Goal: Use online tool/utility: Utilize a website feature to perform a specific function

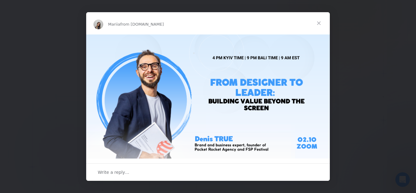
click at [318, 25] on span "Close" at bounding box center [319, 23] width 22 height 22
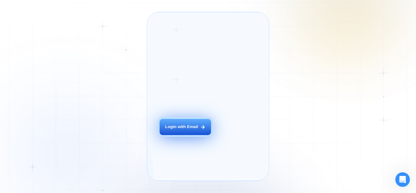
click at [197, 130] on div "Login with Email" at bounding box center [181, 127] width 33 height 6
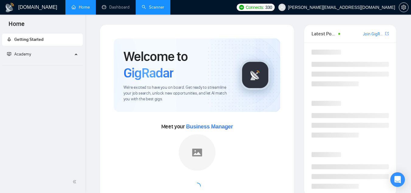
click at [150, 8] on link "Scanner" at bounding box center [153, 7] width 23 height 5
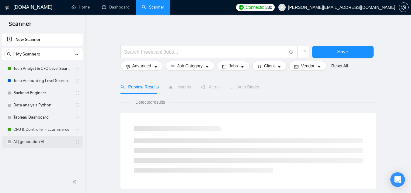
click at [42, 141] on link "AI | generation AI" at bounding box center [42, 141] width 58 height 12
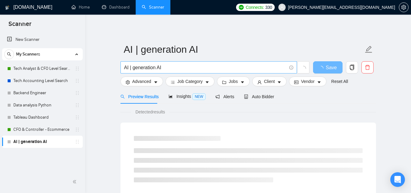
click at [154, 67] on input "AI | generation AI" at bounding box center [205, 68] width 163 height 8
paste input "WordPress Developer"
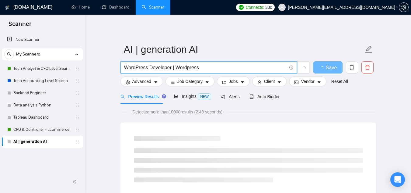
click at [188, 68] on input "WordPress Developer | Wordpress" at bounding box center [205, 68] width 163 height 8
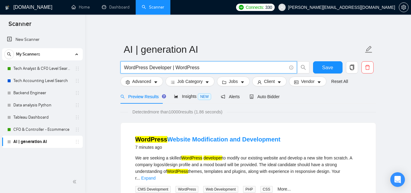
click at [217, 68] on input "WordPress Developer | WordPress" at bounding box center [205, 68] width 163 height 8
type input "WordPress Developer | WordPress | PHP"
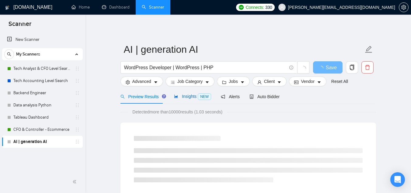
click at [195, 100] on div "Insights NEW" at bounding box center [192, 96] width 37 height 7
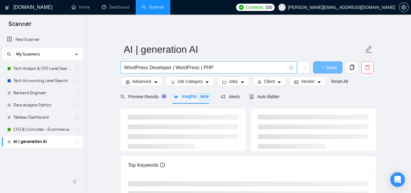
click at [195, 68] on input "WordPress Developer | WordPress | PHP" at bounding box center [205, 68] width 163 height 8
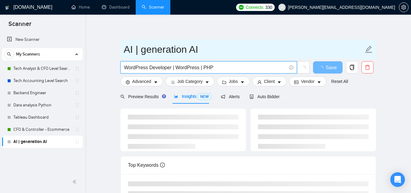
click at [187, 49] on input "AI | generation AI" at bounding box center [244, 49] width 240 height 15
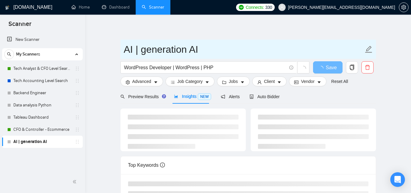
click at [187, 49] on input "AI | generation AI" at bounding box center [244, 49] width 240 height 15
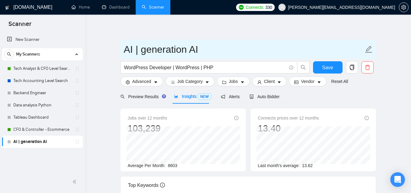
paste input "WordPress Developer | WordPress | PHP"
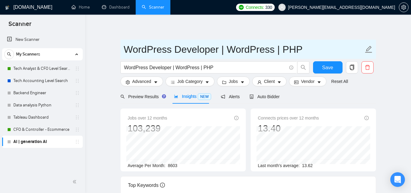
type input "WordPress Developer | WordPress | PHP"
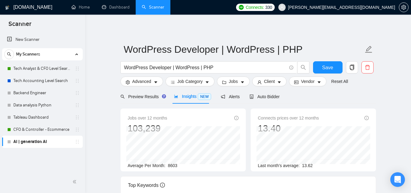
click at [170, 163] on span "8603" at bounding box center [172, 165] width 9 height 5
copy span "8603"
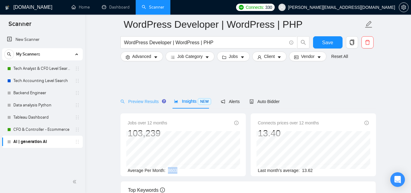
scroll to position [167, 0]
